Goal: Communication & Community: Answer question/provide support

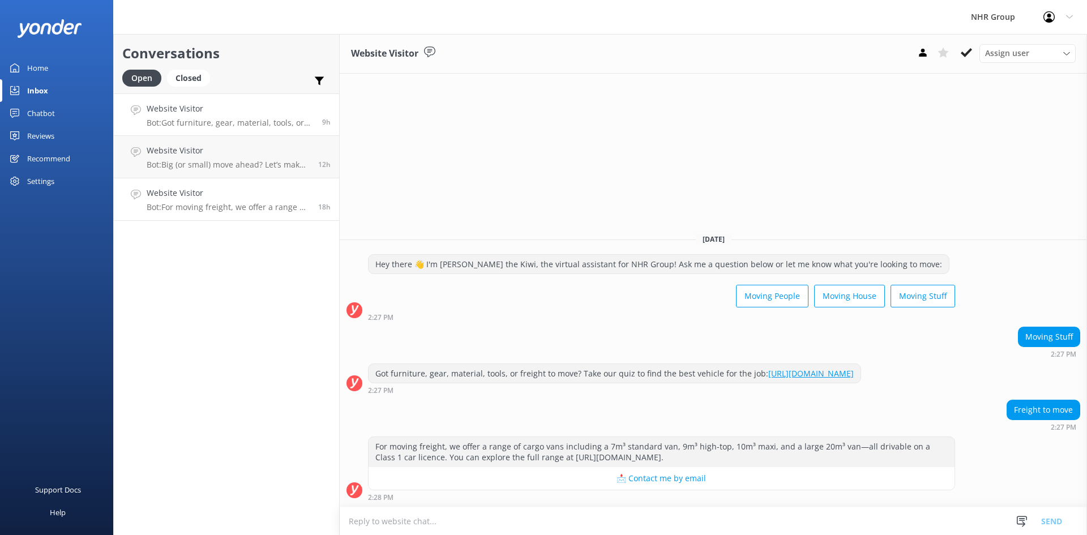
click at [224, 134] on link "Website Visitor Bot: Got furniture, gear, material, tools, or freight to move? …" at bounding box center [226, 114] width 225 height 42
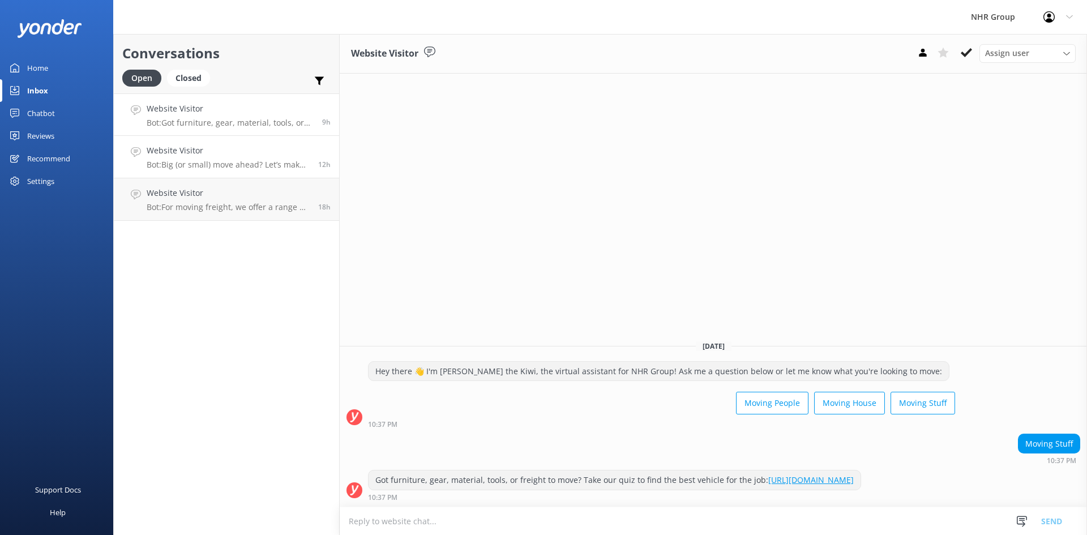
click at [224, 155] on h4 "Website Visitor" at bounding box center [228, 150] width 163 height 12
click at [235, 203] on p "Bot: For moving freight, we offer a range of cargo vans including a 7m³ standar…" at bounding box center [228, 207] width 163 height 10
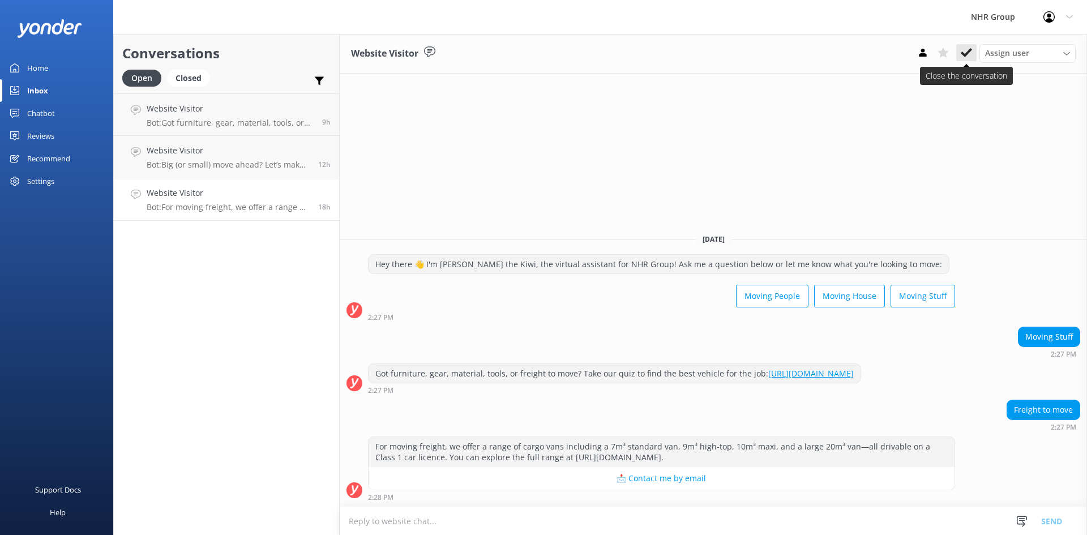
click at [967, 53] on use at bounding box center [966, 52] width 11 height 9
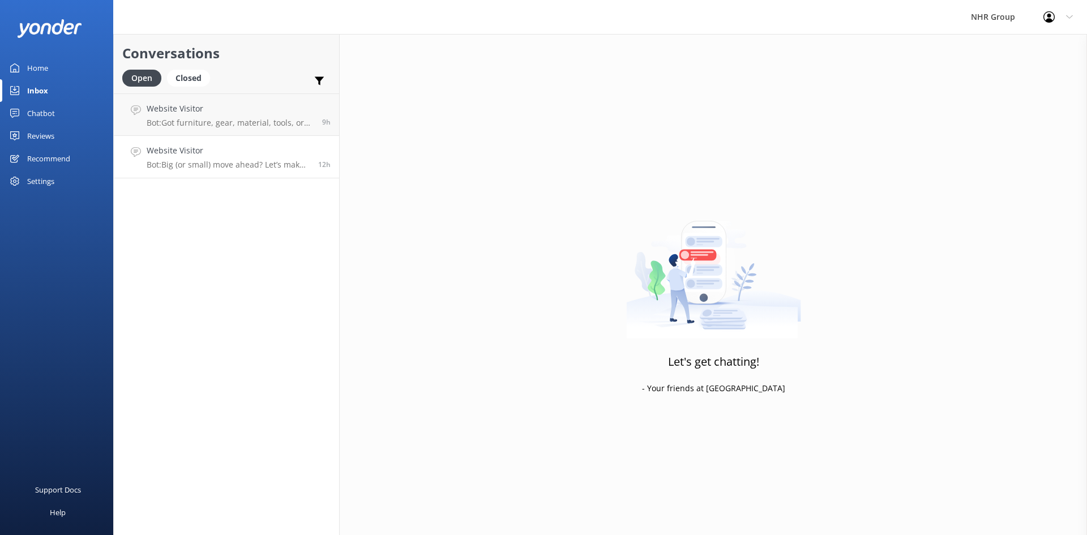
click at [273, 148] on h4 "Website Visitor" at bounding box center [228, 150] width 163 height 12
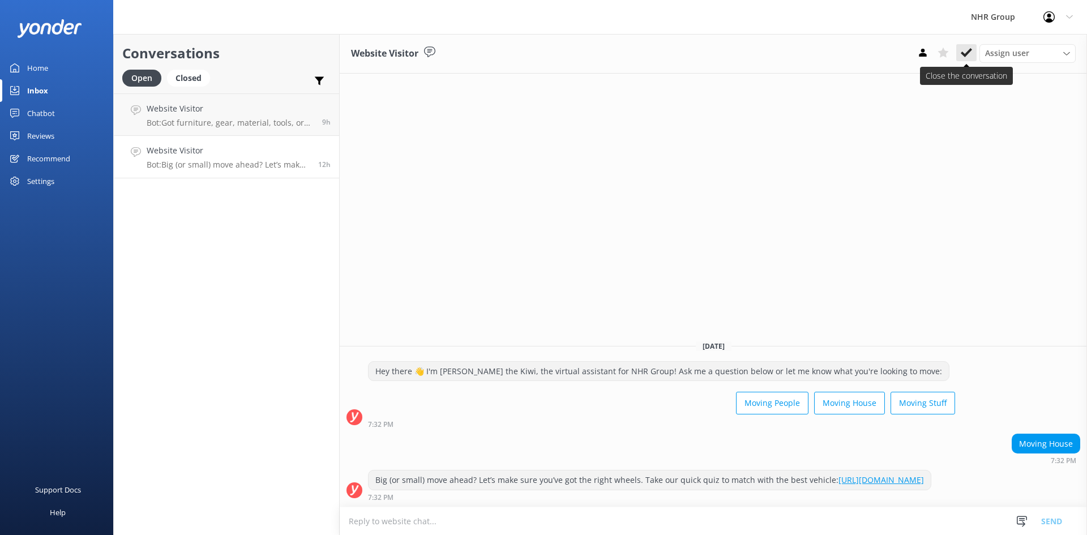
click at [966, 53] on icon at bounding box center [966, 52] width 11 height 11
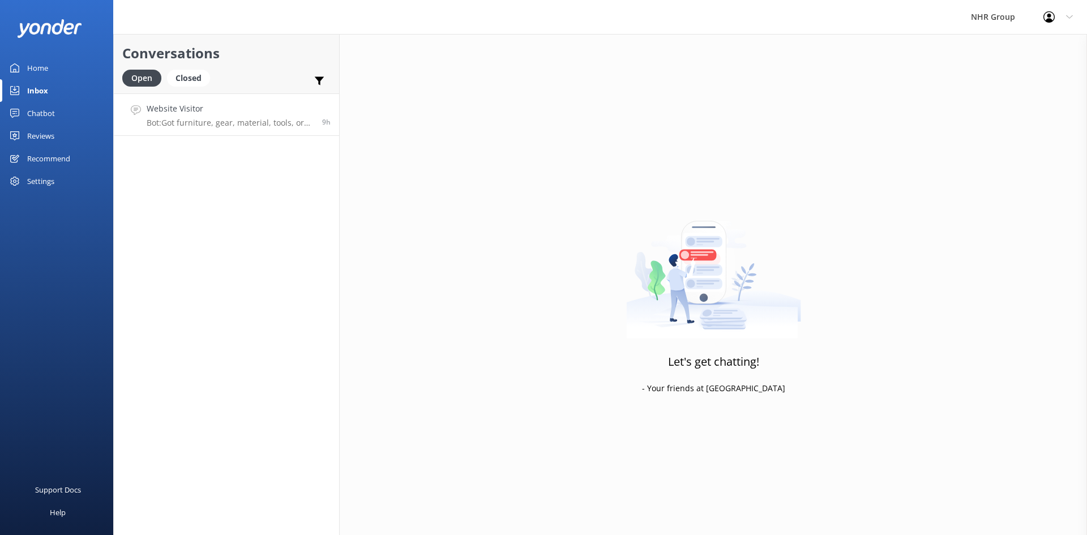
drag, startPoint x: 297, startPoint y: 109, endPoint x: 336, endPoint y: 110, distance: 39.1
click at [297, 110] on h4 "Website Visitor" at bounding box center [230, 108] width 167 height 12
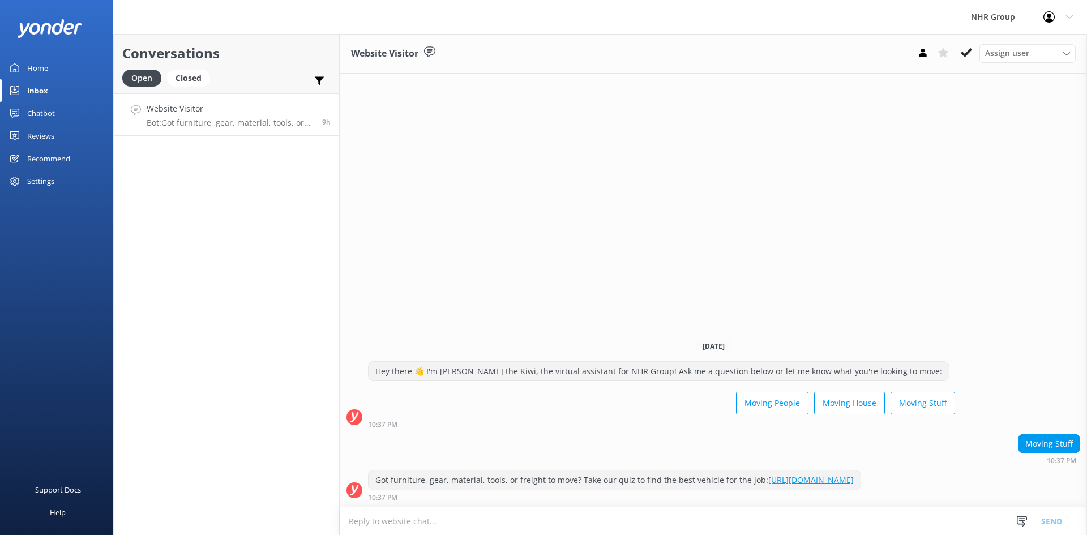
click at [968, 53] on use at bounding box center [966, 52] width 11 height 9
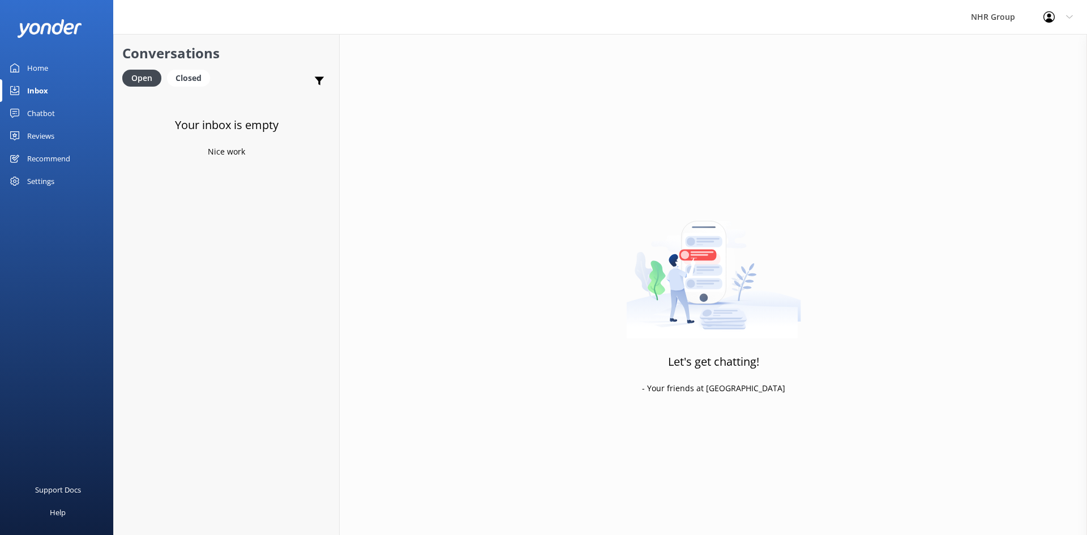
click at [40, 66] on div "Home" at bounding box center [37, 68] width 21 height 23
